Goal: Transaction & Acquisition: Download file/media

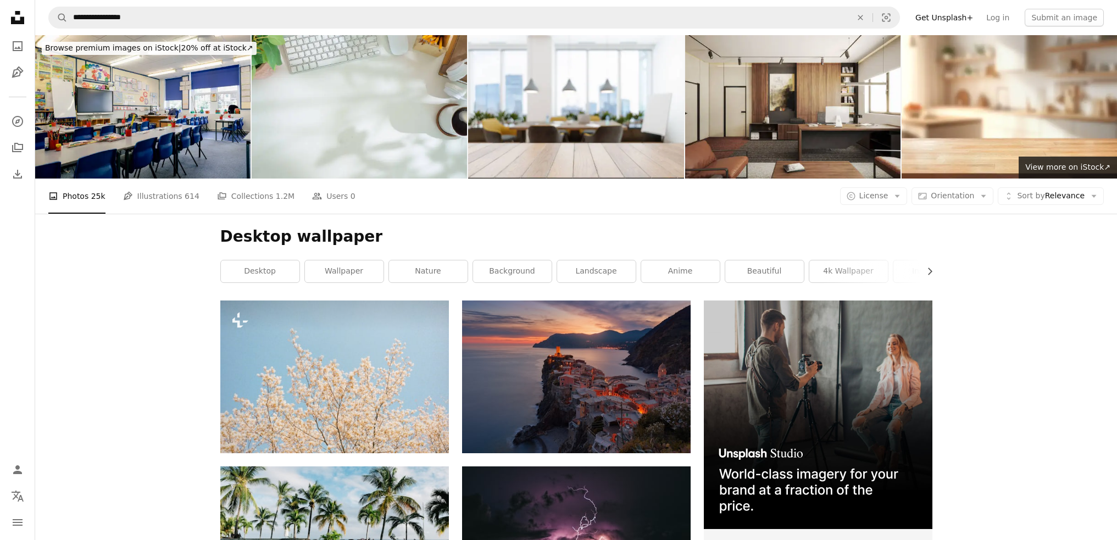
scroll to position [5980, 0]
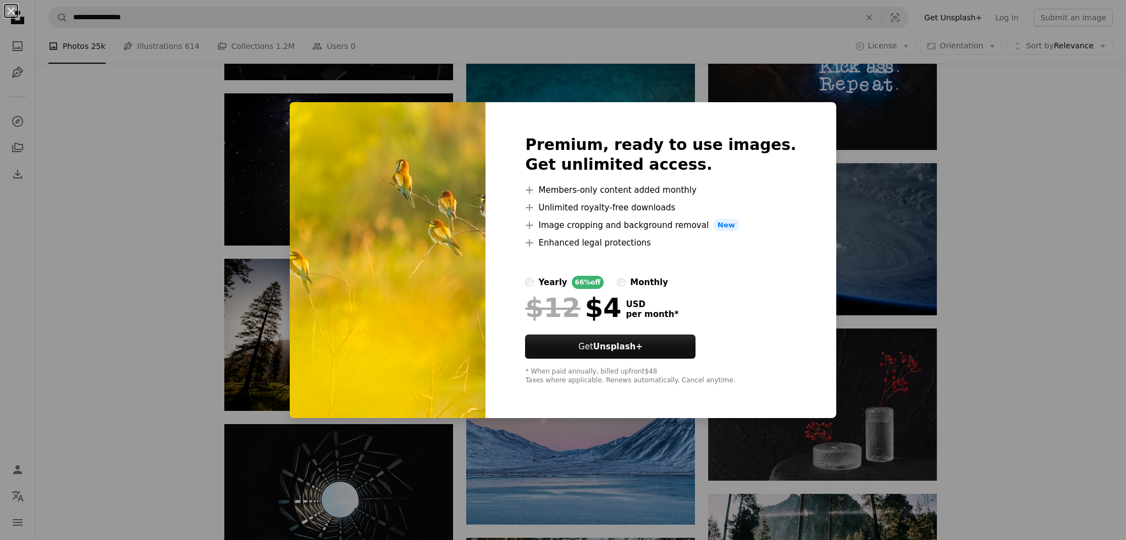
click at [115, 250] on div "An X shape Premium, ready to use images. Get unlimited access. A plus sign Memb…" at bounding box center [563, 270] width 1126 height 540
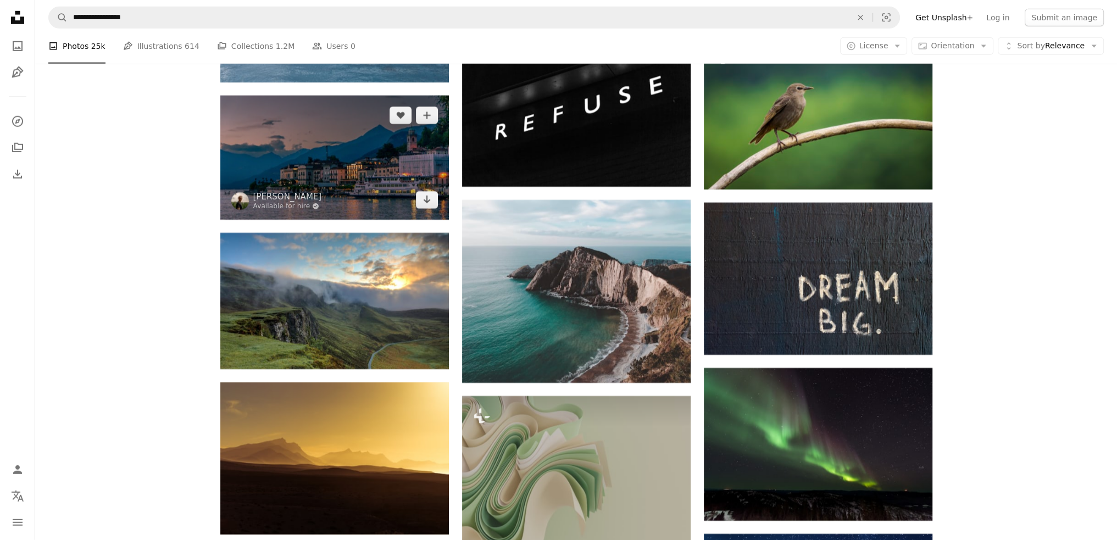
scroll to position [10024, 0]
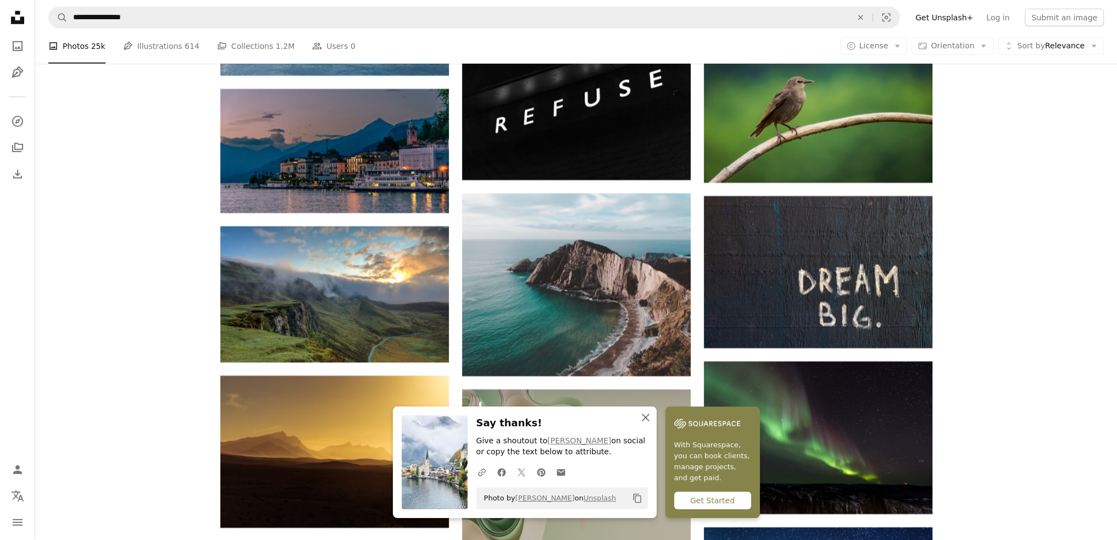
click at [650, 418] on icon "button" at bounding box center [646, 418] width 8 height 8
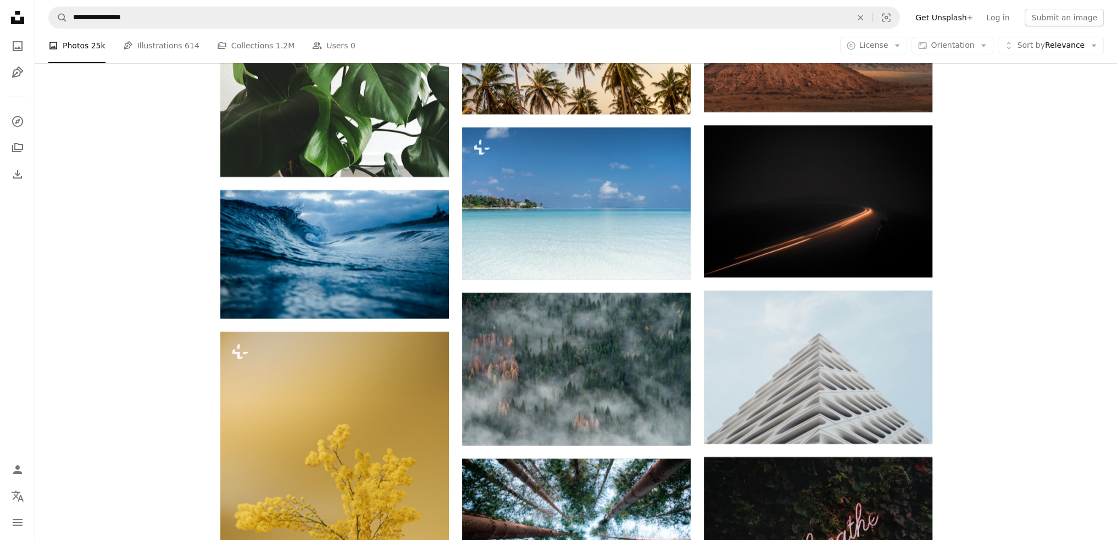
scroll to position [11421, 0]
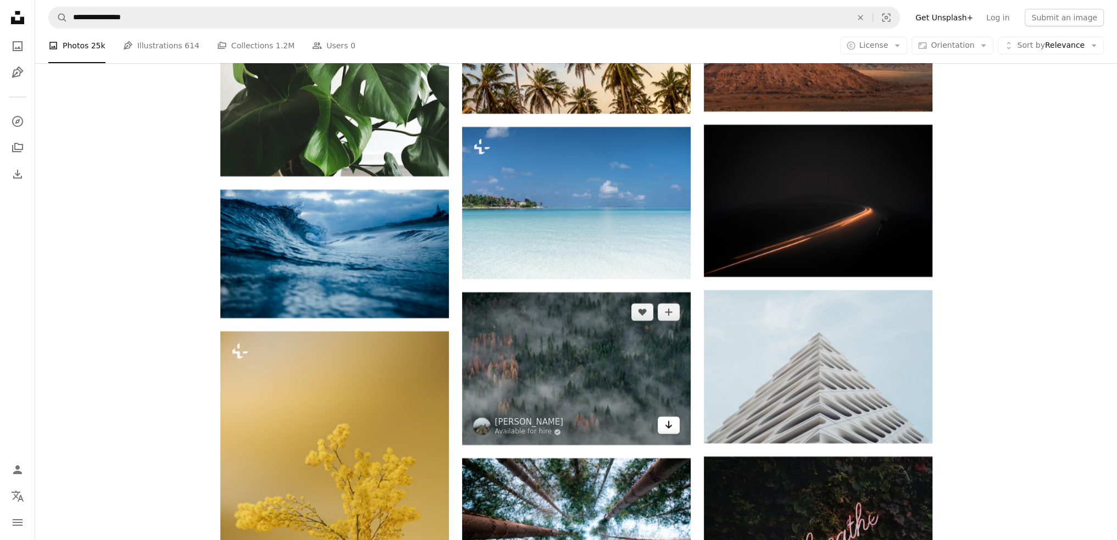
click at [674, 417] on link "Arrow pointing down" at bounding box center [669, 426] width 22 height 18
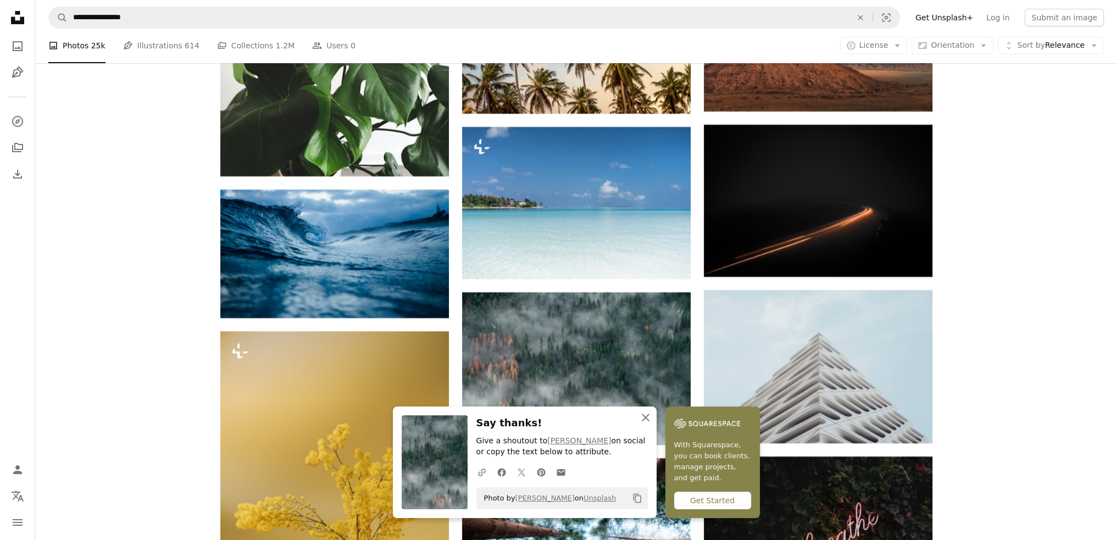
click at [650, 415] on icon "button" at bounding box center [646, 418] width 8 height 8
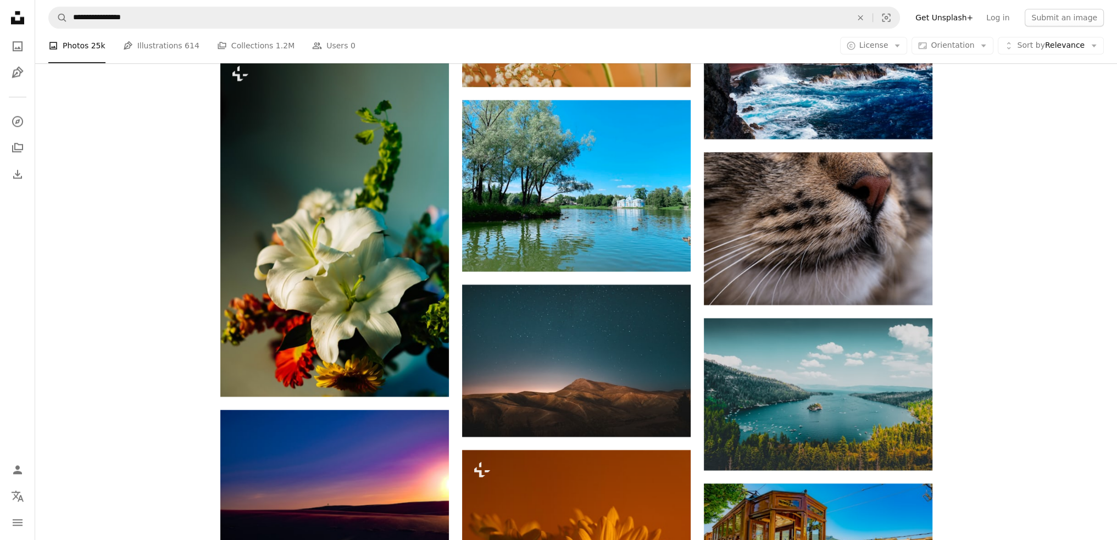
scroll to position [18517, 0]
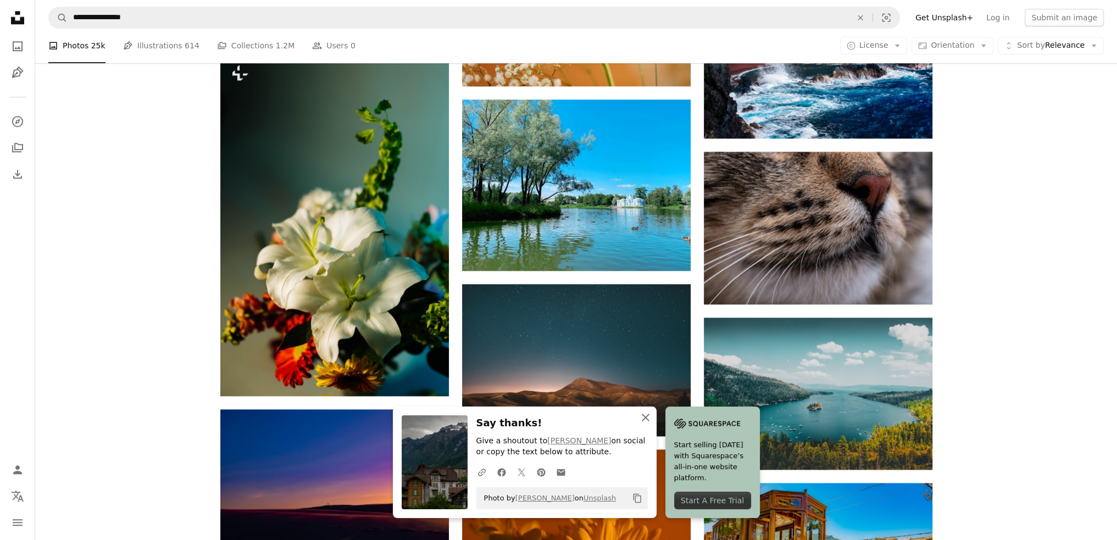
click at [652, 419] on icon "An X shape" at bounding box center [645, 417] width 13 height 13
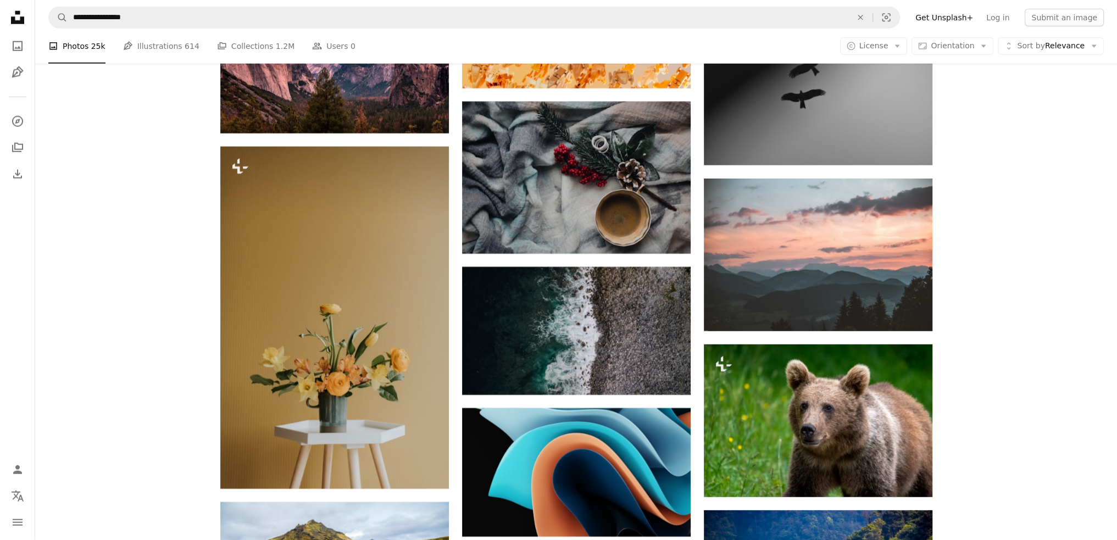
scroll to position [20548, 0]
